Goal: Navigation & Orientation: Find specific page/section

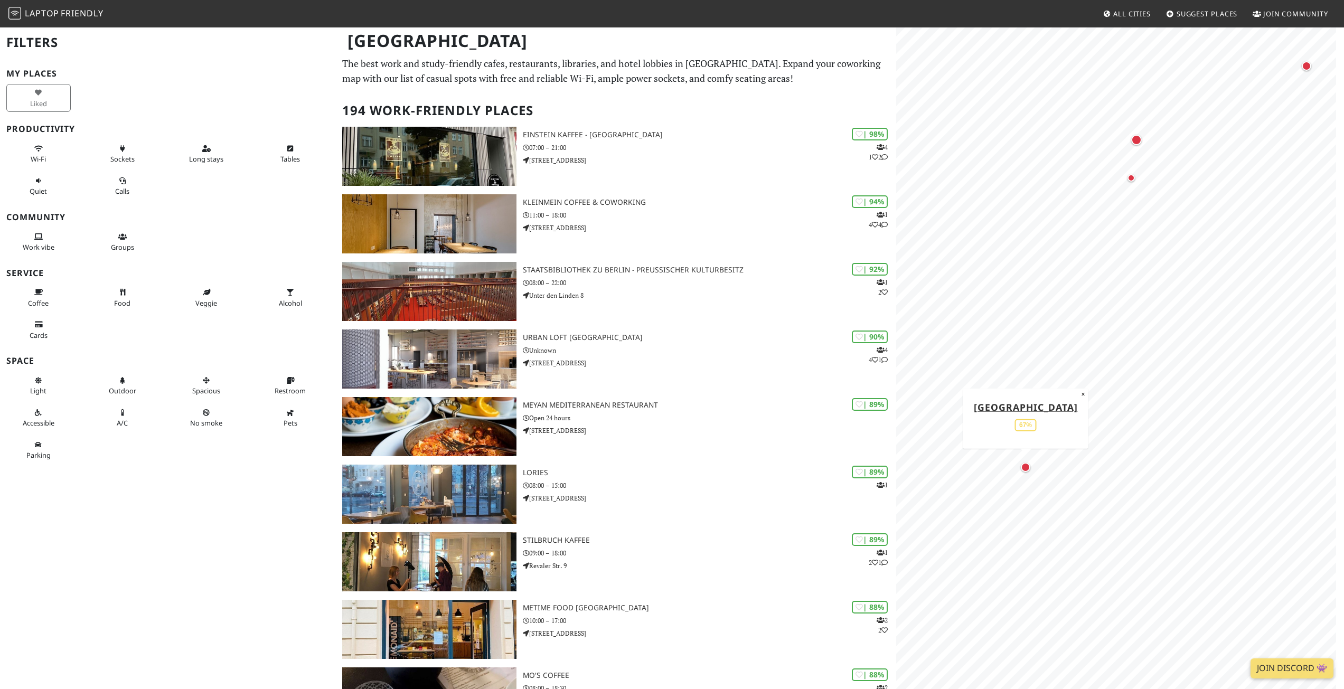
click at [1024, 466] on div "Map marker" at bounding box center [1026, 468] width 10 height 10
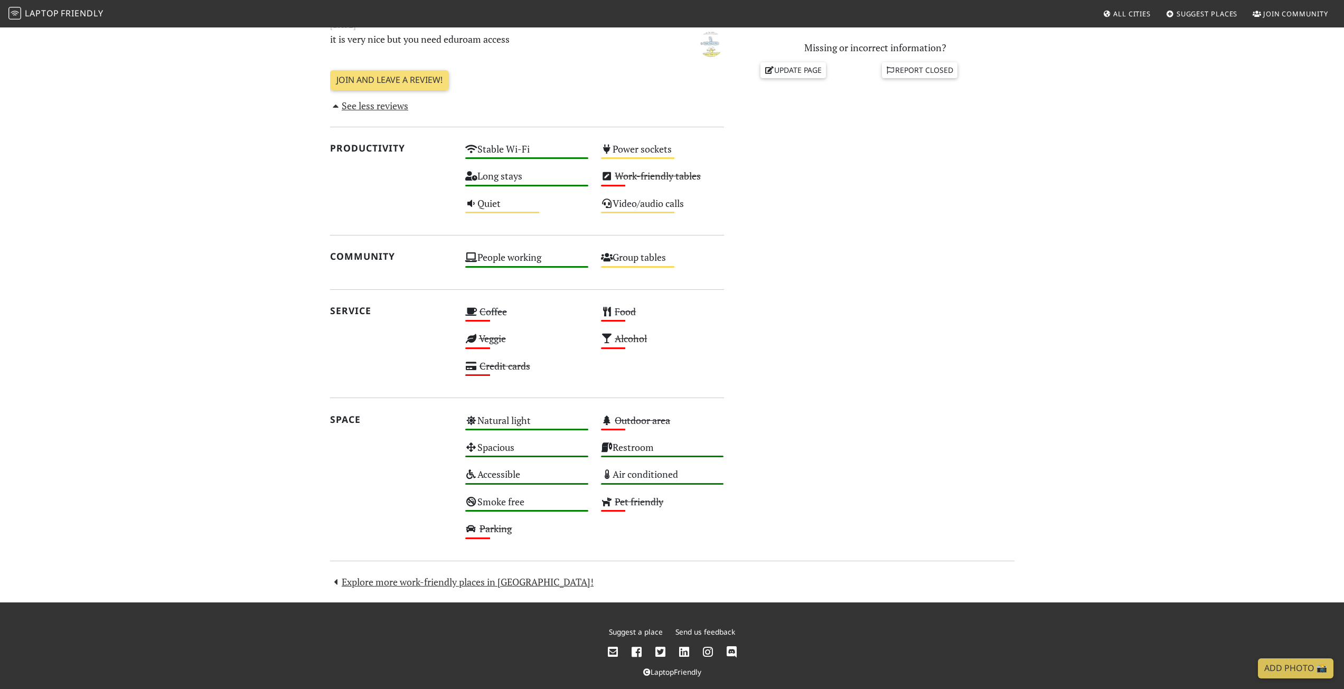
scroll to position [396, 0]
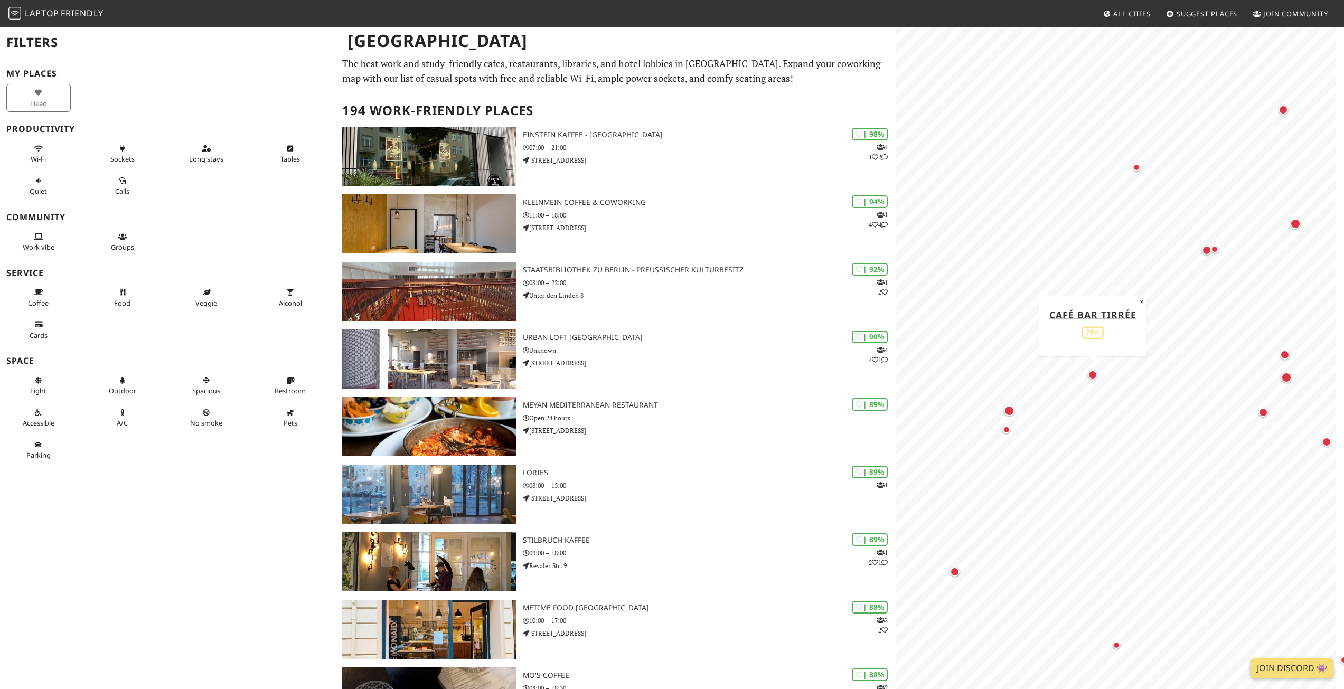
click at [1093, 372] on div "Map marker" at bounding box center [1093, 375] width 10 height 10
